Goal: Navigation & Orientation: Find specific page/section

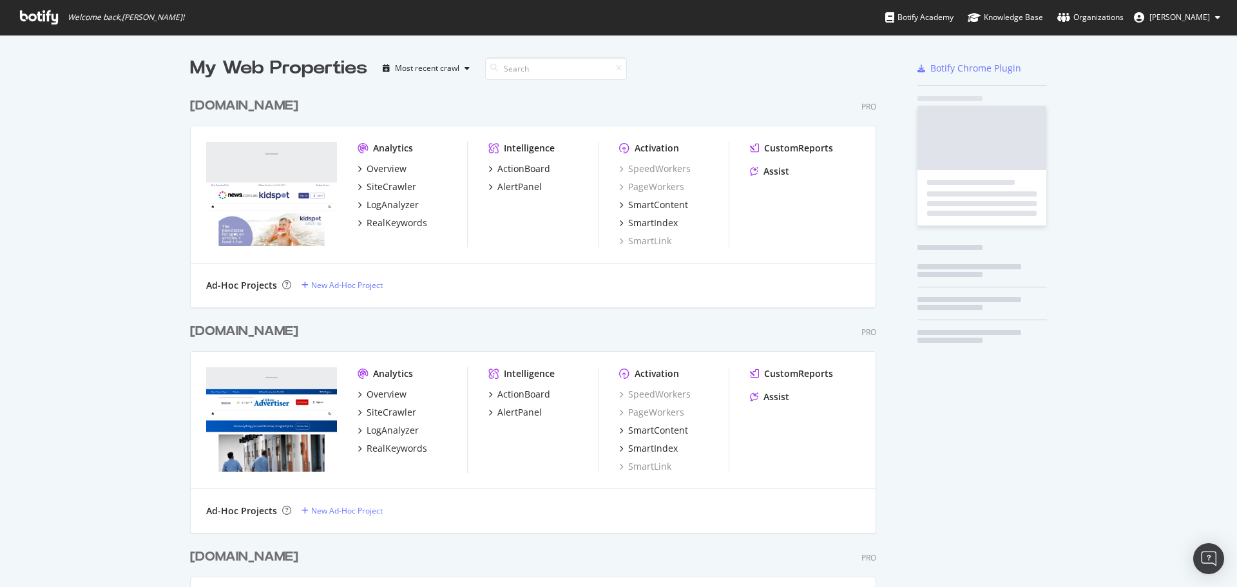
scroll to position [577, 1218]
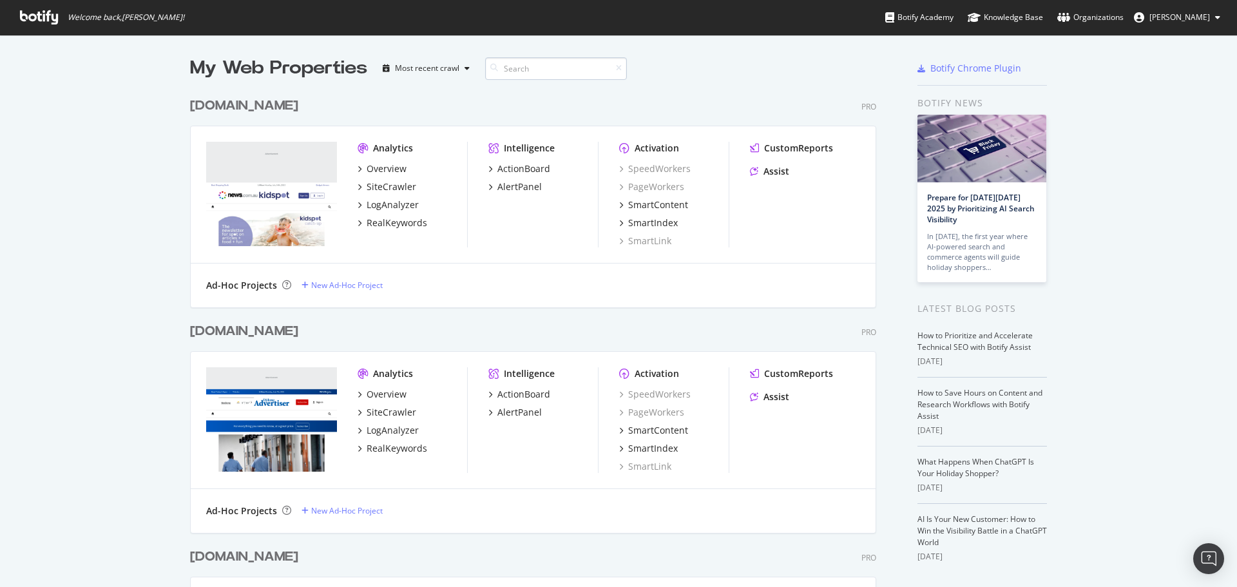
click at [526, 73] on input at bounding box center [556, 68] width 142 height 23
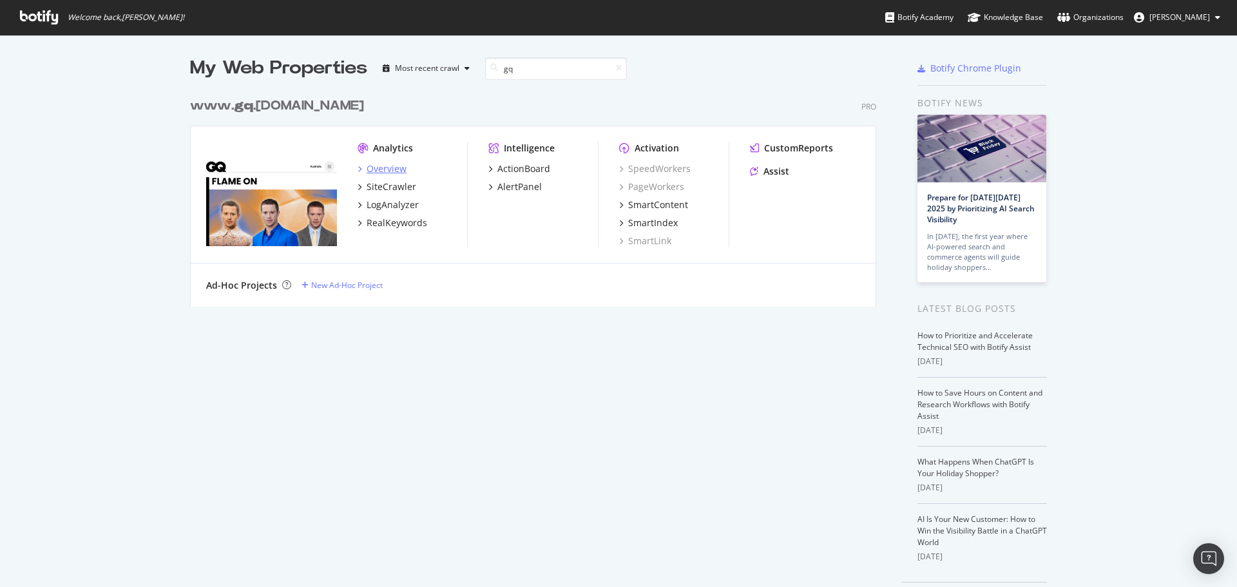
type input "gq"
click at [391, 167] on div "Overview" at bounding box center [387, 168] width 40 height 13
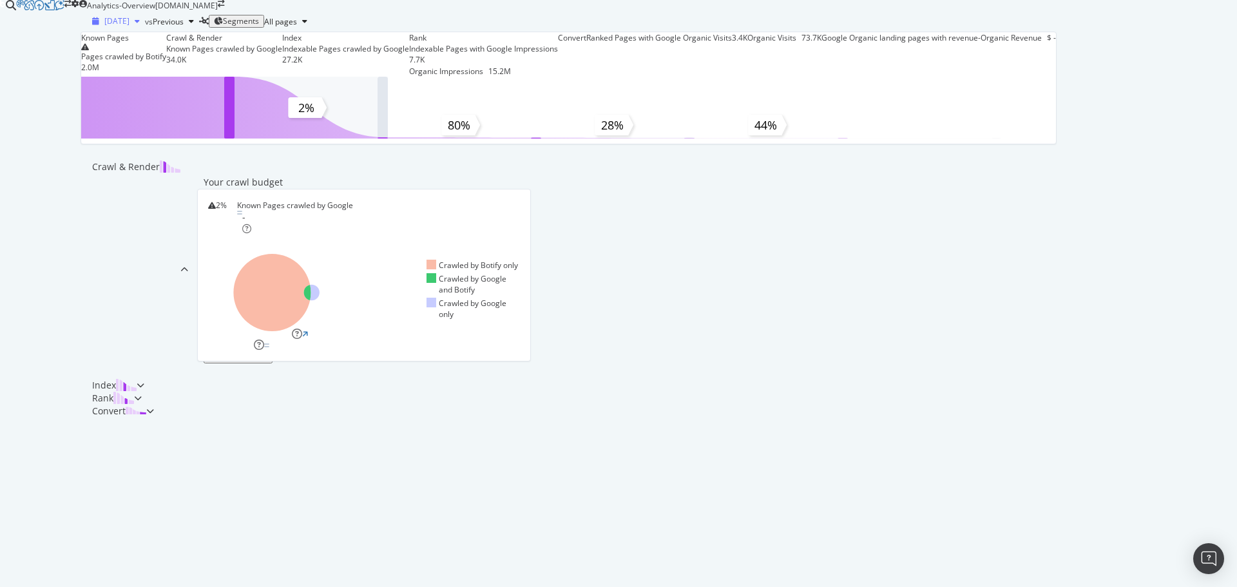
click at [135, 25] on icon "button" at bounding box center [137, 21] width 5 height 8
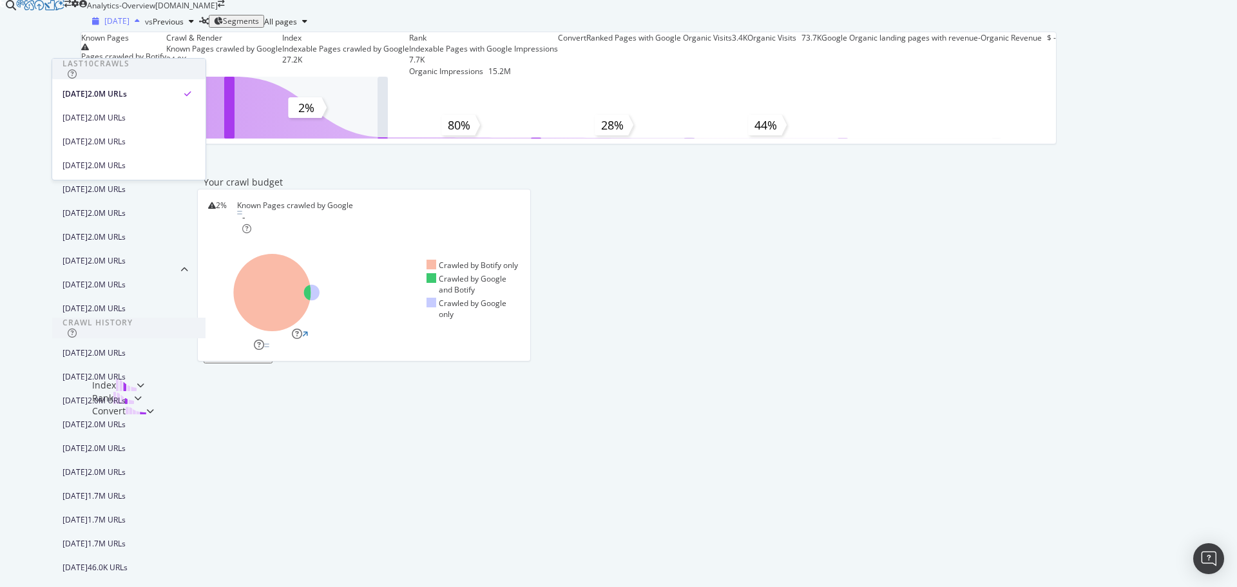
click at [135, 25] on icon "button" at bounding box center [137, 21] width 5 height 8
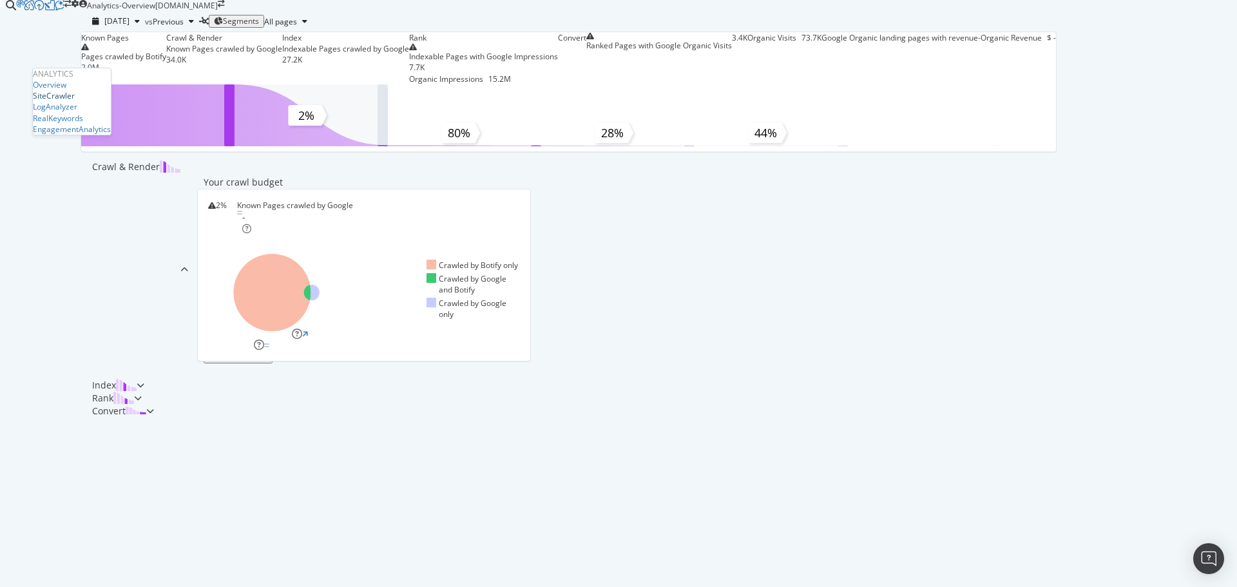
click at [60, 101] on div "SiteCrawler" at bounding box center [54, 95] width 42 height 11
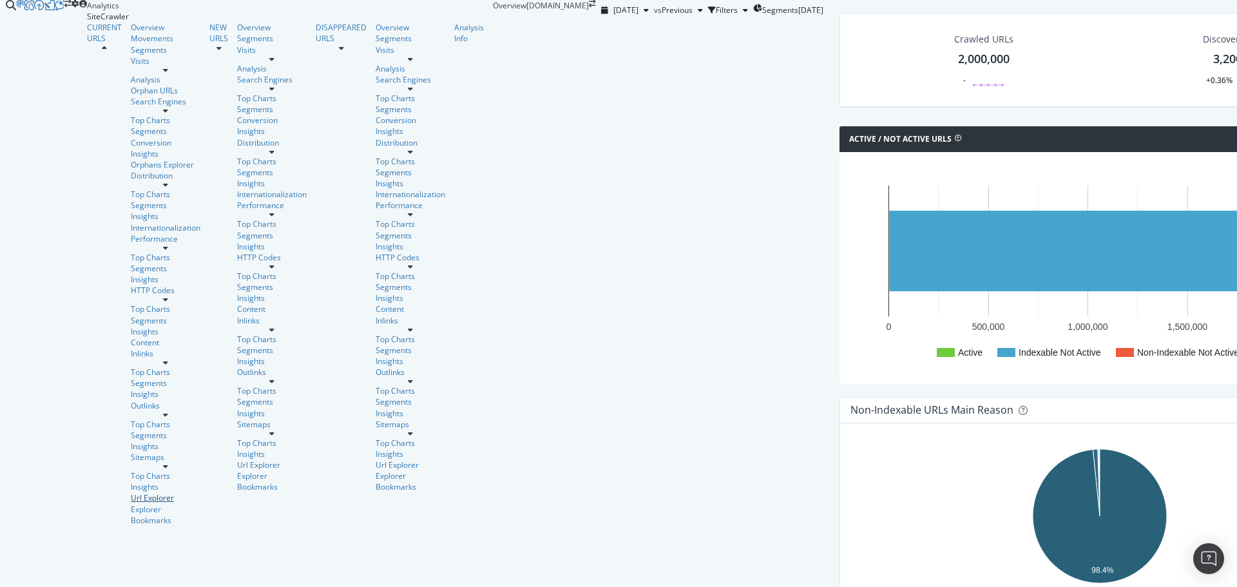
click at [131, 492] on div "Url Explorer" at bounding box center [166, 497] width 70 height 11
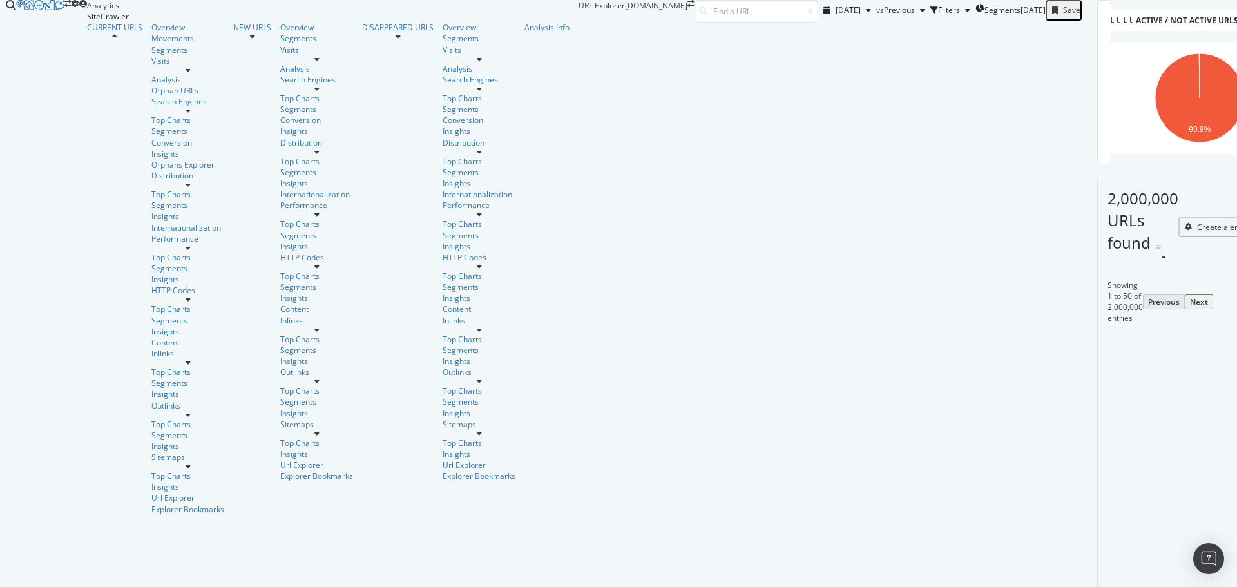
click at [1236, 142] on icon "A chart." at bounding box center [1247, 139] width 8 height 8
